Goal: Information Seeking & Learning: Understand process/instructions

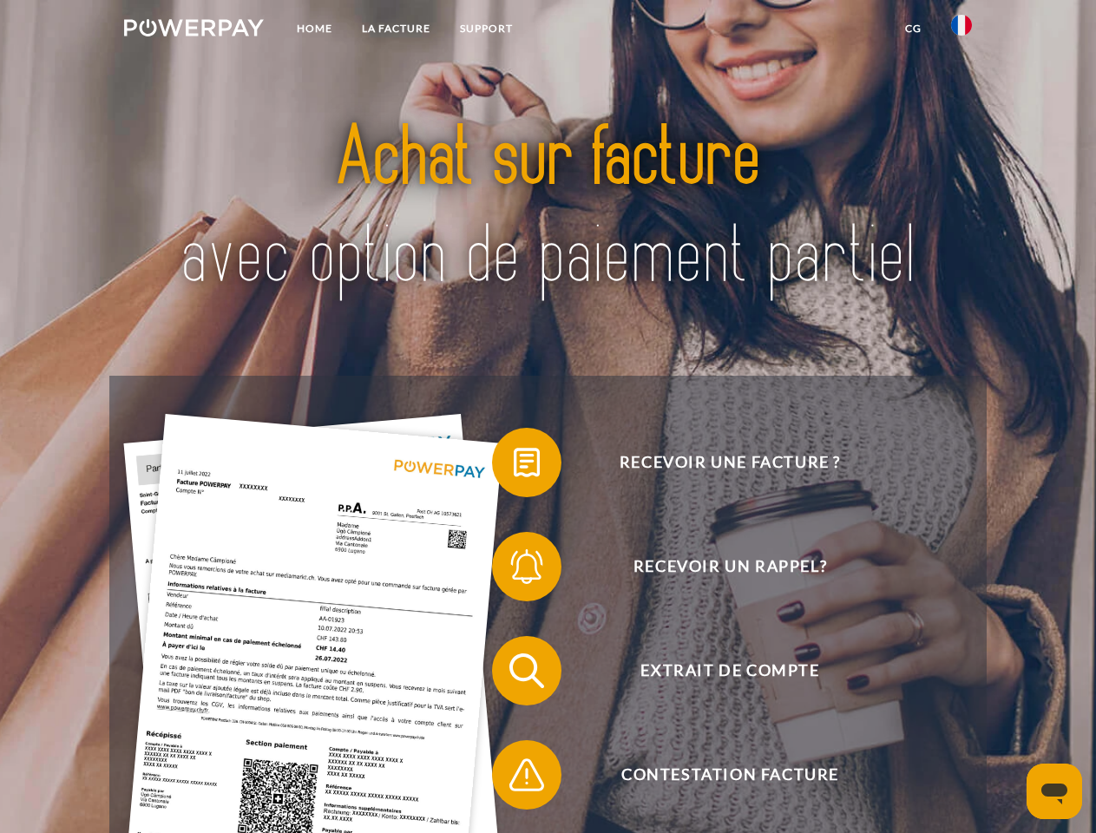
click at [193, 30] on img at bounding box center [194, 27] width 140 height 17
click at [961, 30] on img at bounding box center [961, 25] width 21 height 21
click at [913, 29] on link "CG" at bounding box center [913, 28] width 46 height 31
click at [514, 466] on span at bounding box center [500, 462] width 87 height 87
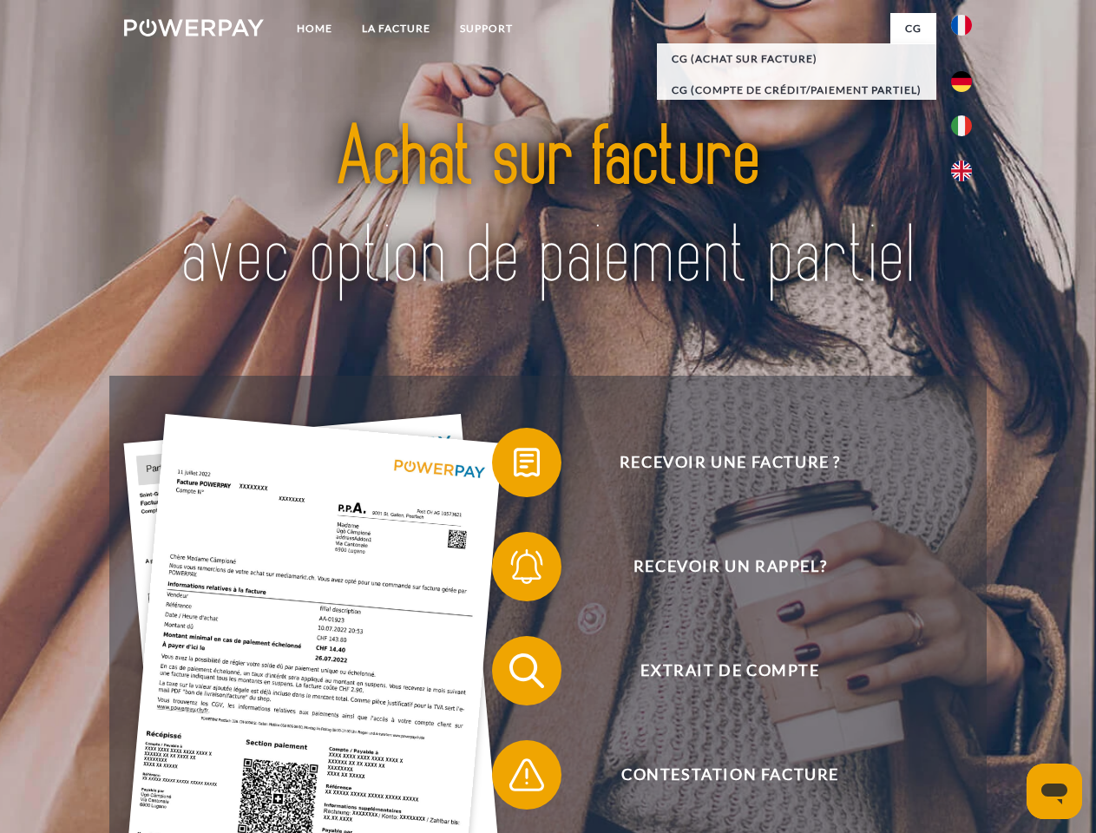
click at [514, 570] on span at bounding box center [500, 566] width 87 height 87
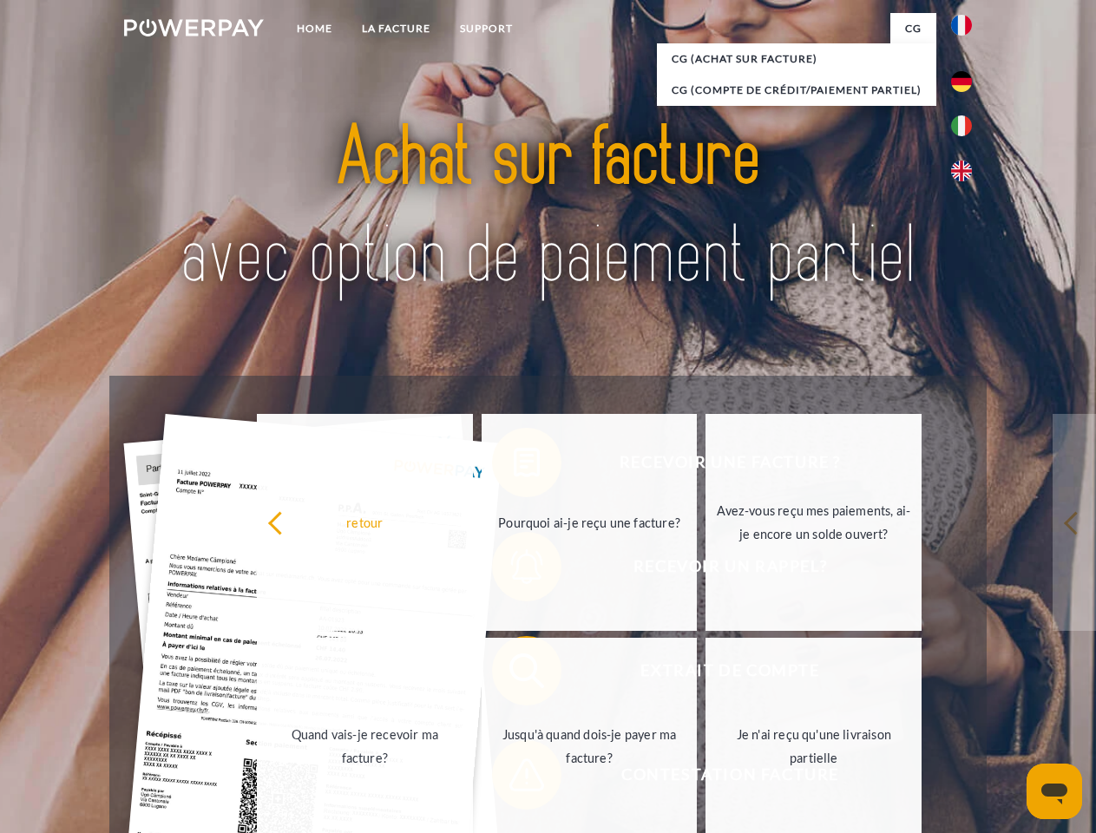
click at [514, 674] on link "Jusqu'à quand dois-je payer ma facture?" at bounding box center [590, 746] width 216 height 217
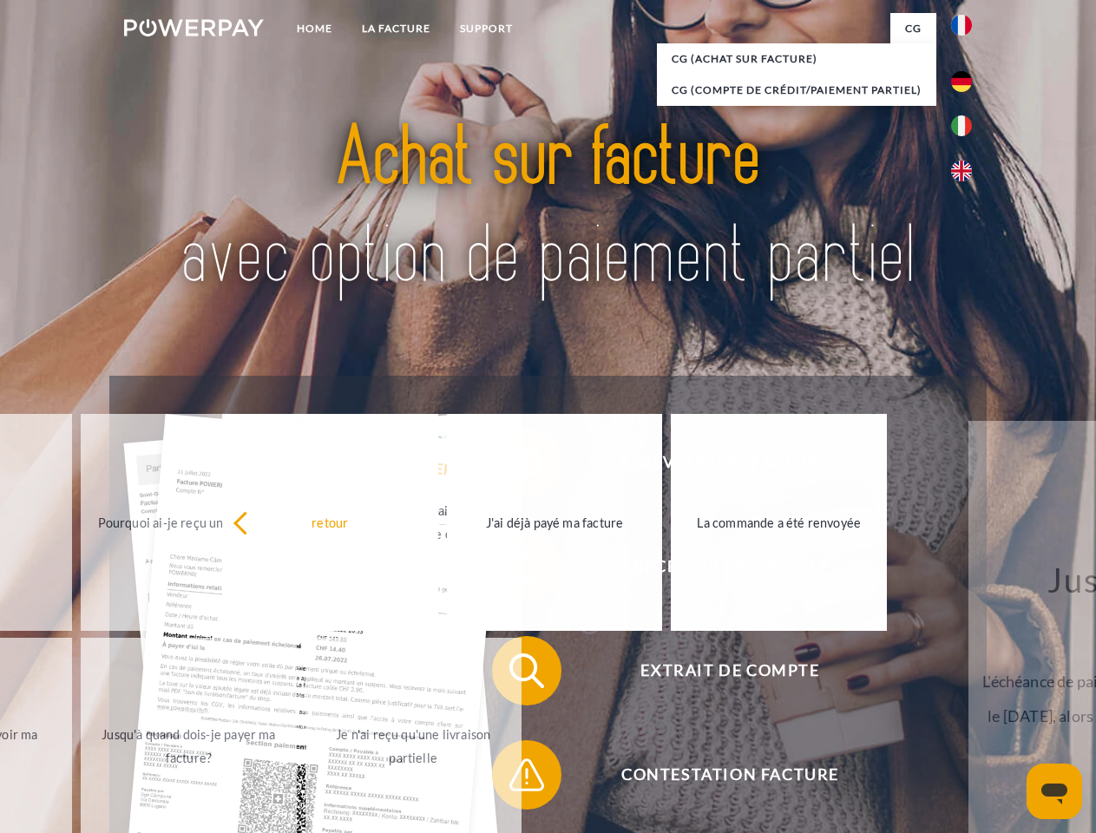
click at [514, 778] on span at bounding box center [500, 774] width 87 height 87
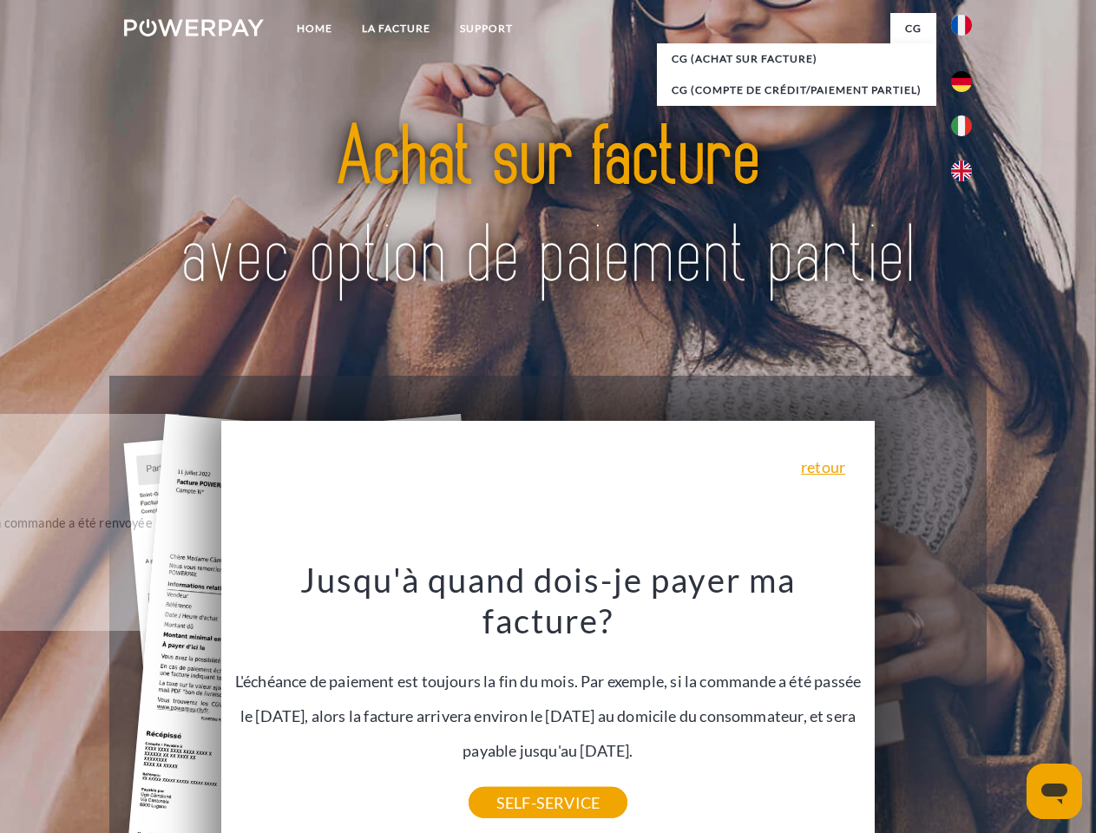
click at [1054, 791] on icon "Ouvrir la fenêtre de messagerie" at bounding box center [1054, 793] width 26 height 21
